Goal: Task Accomplishment & Management: Manage account settings

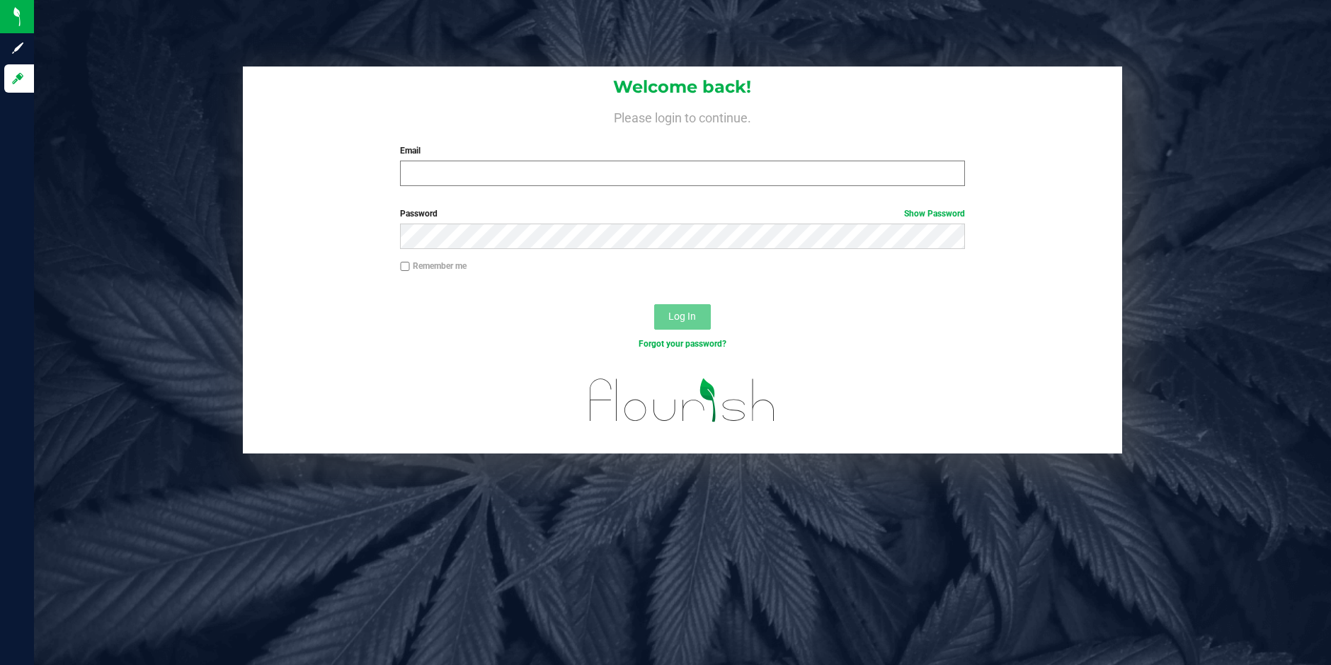
drag, startPoint x: 470, startPoint y: 190, endPoint x: 464, endPoint y: 171, distance: 19.9
click at [469, 188] on div "Welcome back! Please login to continue. Email Required Please format your email…" at bounding box center [682, 132] width 879 height 131
click at [464, 168] on input "Email" at bounding box center [682, 173] width 565 height 25
type input "[EMAIL_ADDRESS][DOMAIN_NAME]"
click at [654, 304] on button "Log In" at bounding box center [682, 316] width 57 height 25
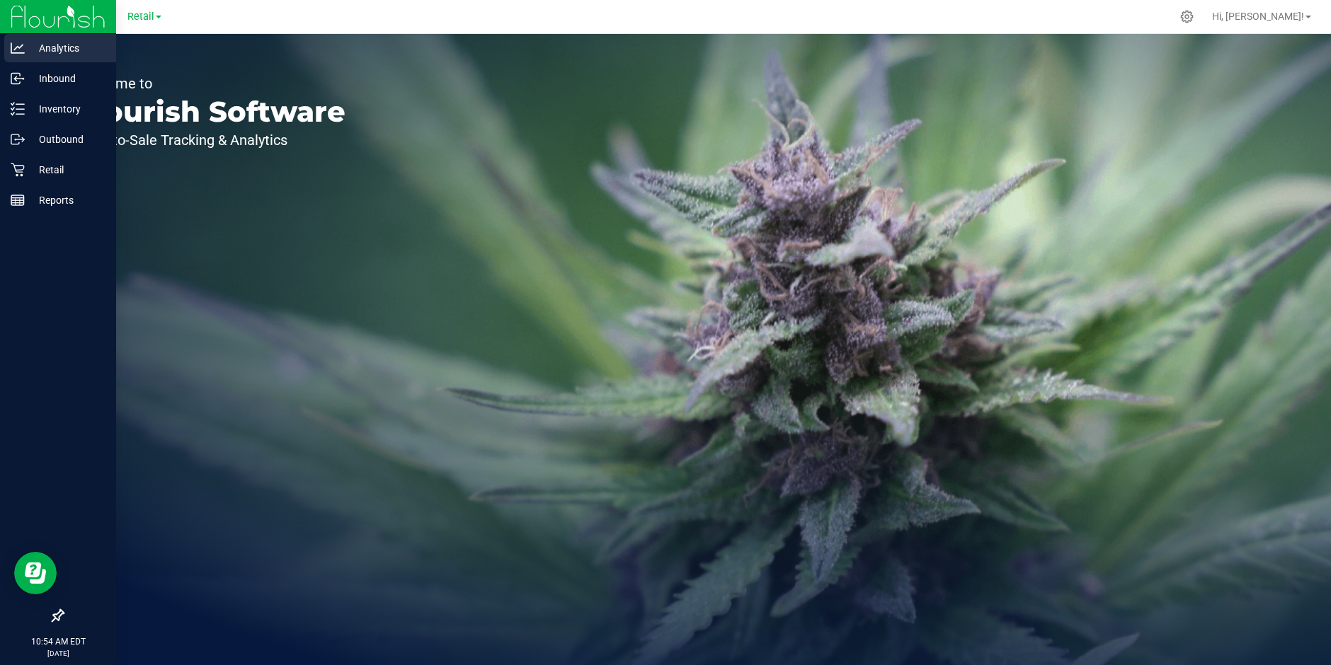
click at [20, 43] on icon at bounding box center [18, 48] width 14 height 14
